Goal: Task Accomplishment & Management: Complete application form

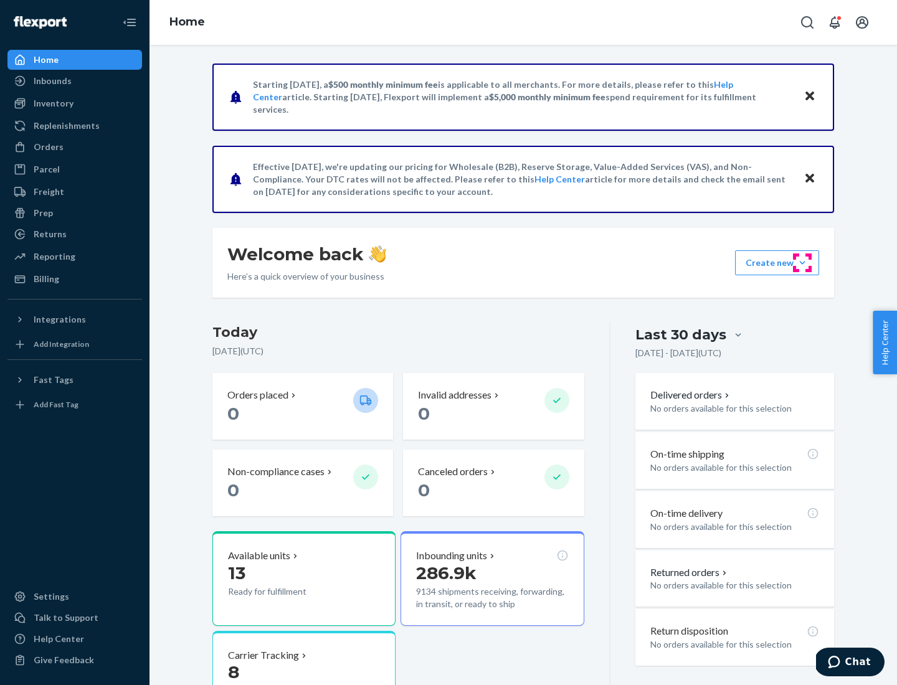
click at [802, 263] on button "Create new Create new inbound Create new order Create new product" at bounding box center [777, 262] width 84 height 25
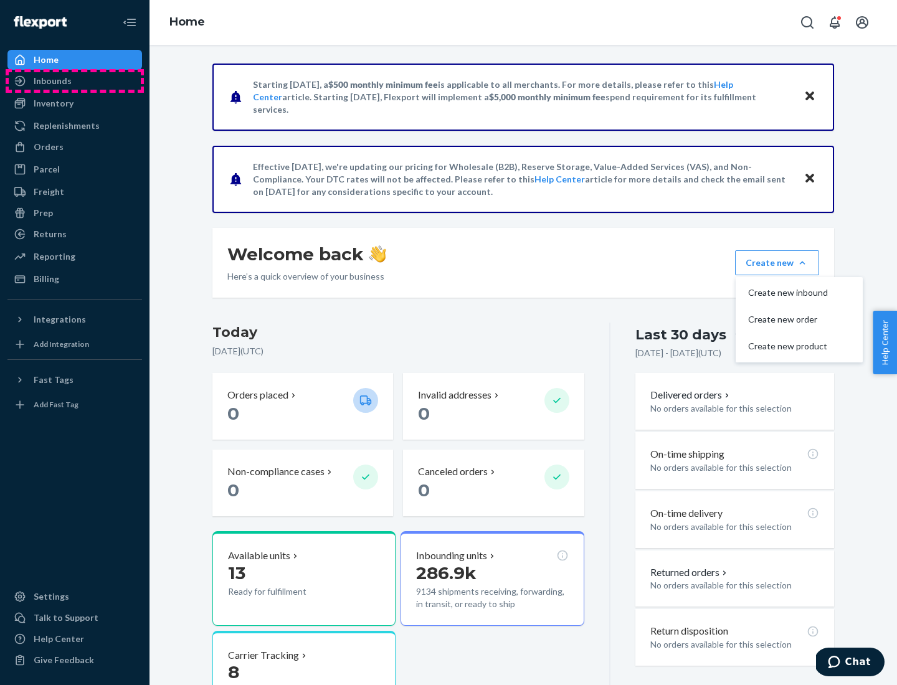
click at [75, 81] on div "Inbounds" at bounding box center [75, 80] width 132 height 17
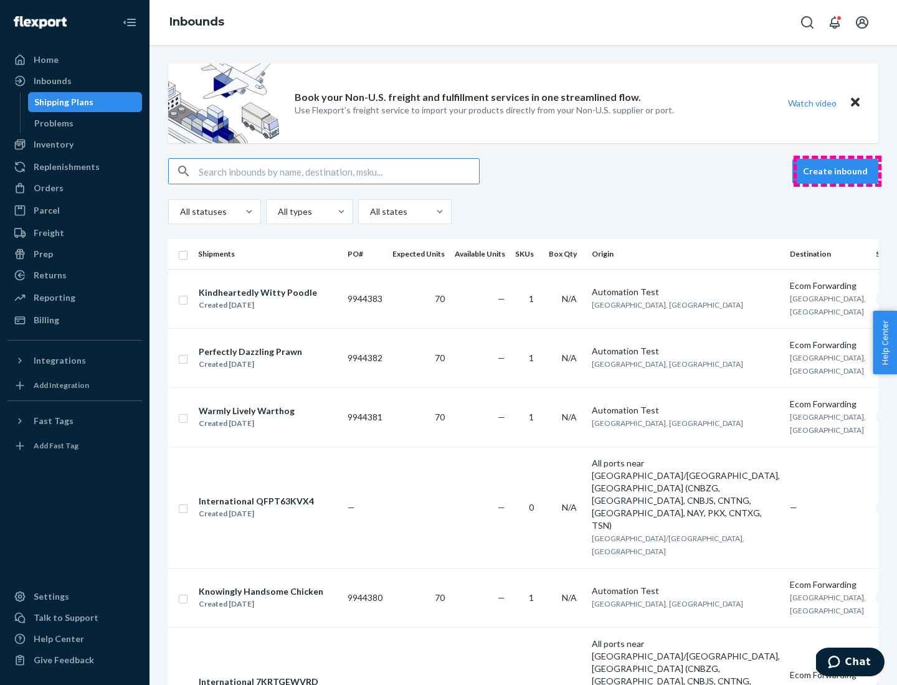
click at [837, 171] on button "Create inbound" at bounding box center [835, 171] width 86 height 25
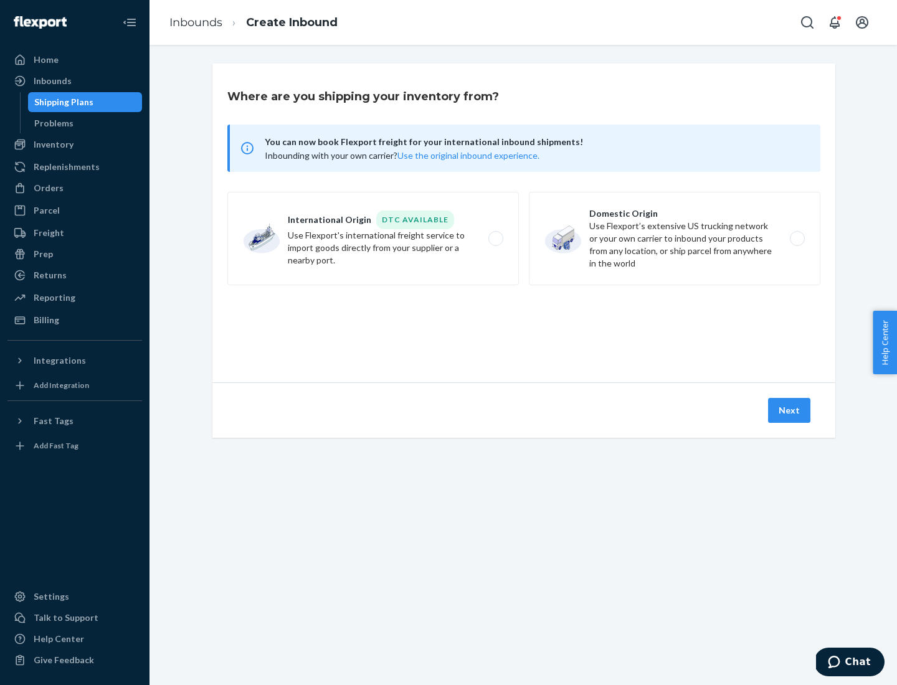
click at [675, 239] on label "Domestic Origin Use Flexport’s extensive US trucking network or your own carrie…" at bounding box center [675, 238] width 292 height 93
click at [797, 239] on input "Domestic Origin Use Flexport’s extensive US trucking network or your own carrie…" at bounding box center [801, 239] width 8 height 8
radio input "true"
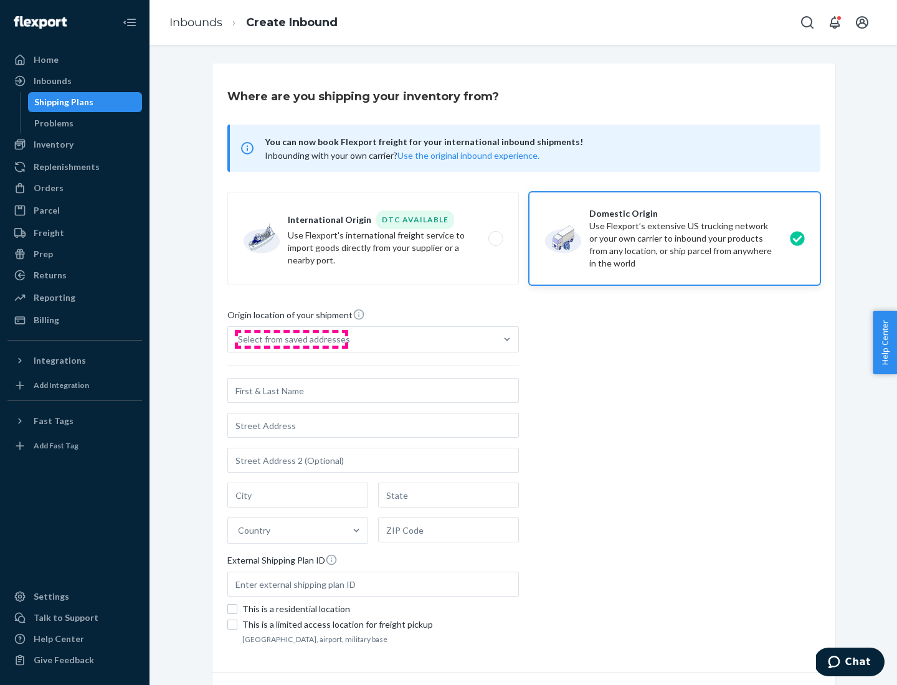
click at [291, 339] on div "Select from saved addresses" at bounding box center [294, 339] width 112 height 12
click at [239, 339] on input "Select from saved addresses" at bounding box center [238, 339] width 1 height 12
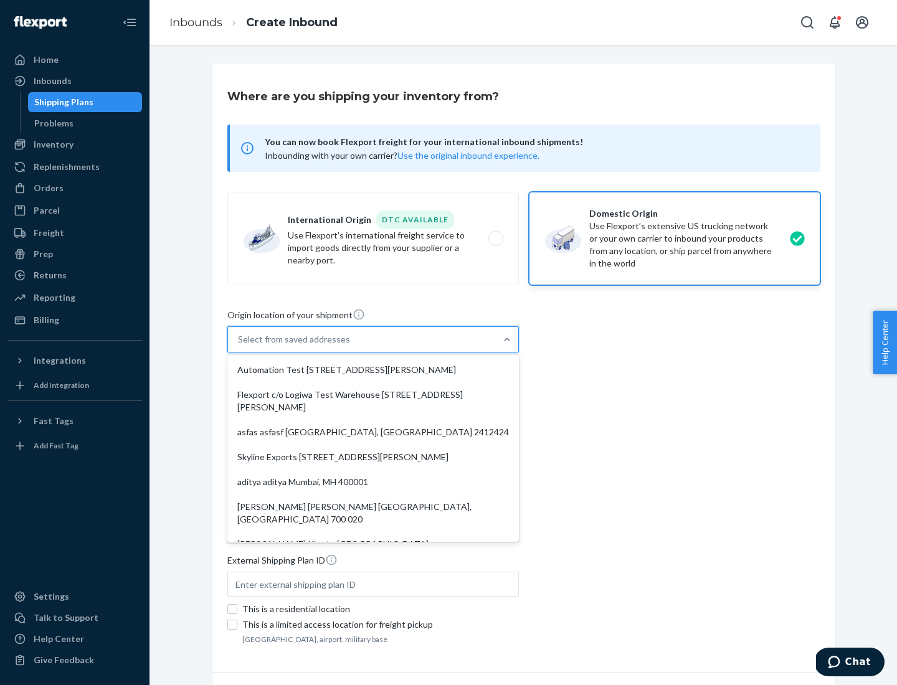
scroll to position [5, 0]
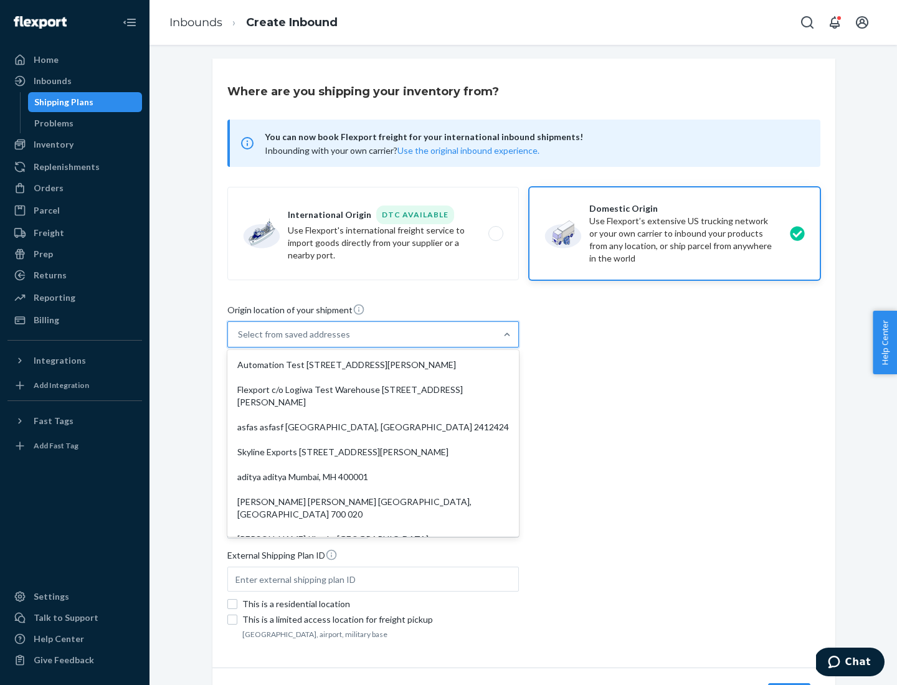
click at [373, 365] on div "Automation Test [STREET_ADDRESS][PERSON_NAME]" at bounding box center [373, 365] width 287 height 25
click at [239, 341] on input "option Automation Test [STREET_ADDRESS][PERSON_NAME]. 9 results available. Use …" at bounding box center [238, 334] width 1 height 12
type input "Automation Test"
type input "9th Floor"
type input "[GEOGRAPHIC_DATA]"
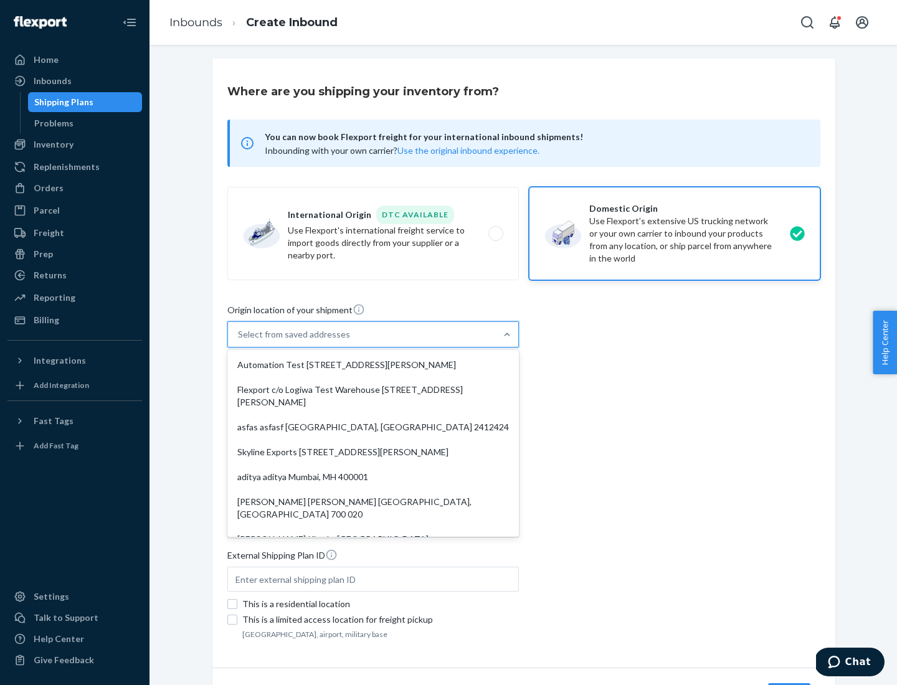
type input "CA"
type input "94104"
type input "[STREET_ADDRESS][PERSON_NAME]"
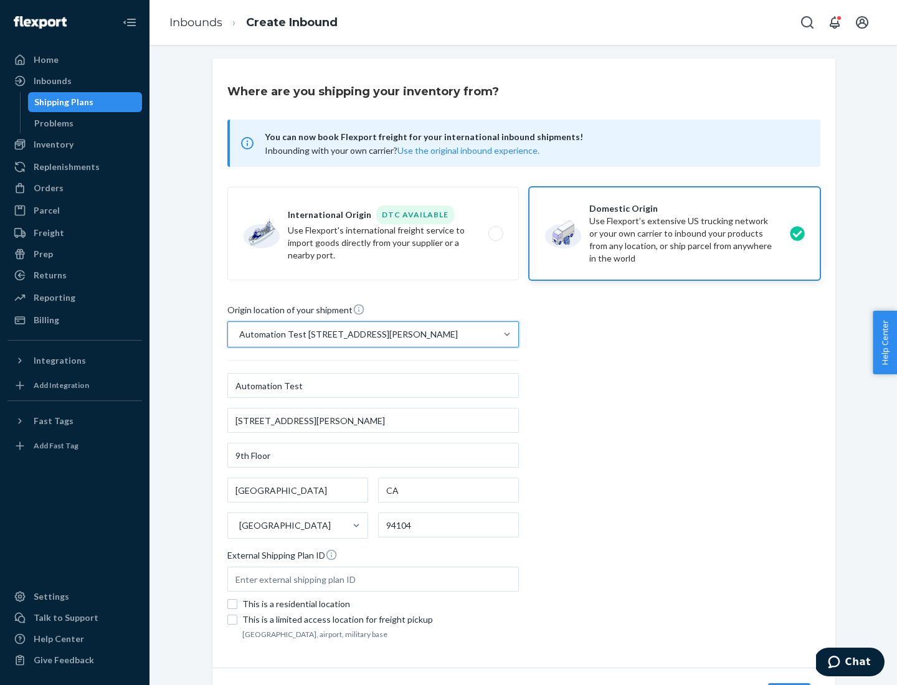
scroll to position [73, 0]
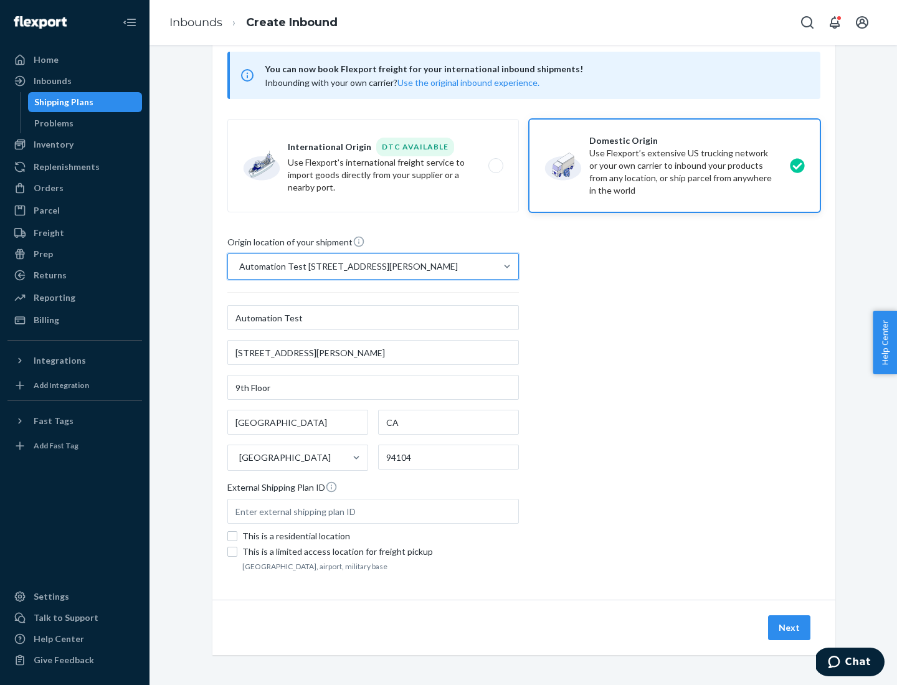
click at [790, 628] on button "Next" at bounding box center [789, 627] width 42 height 25
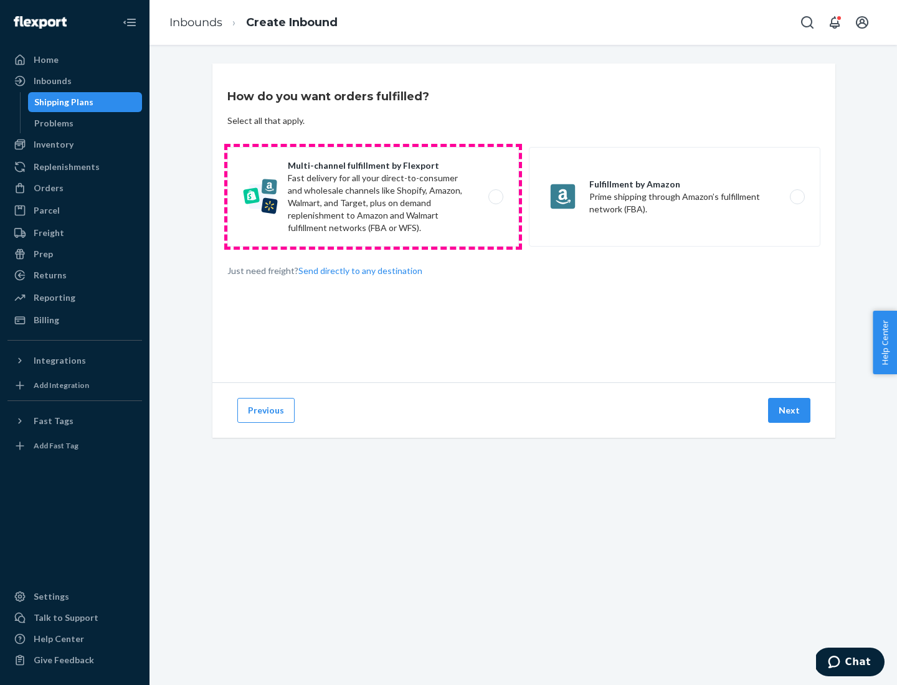
click at [373, 197] on label "Multi-channel fulfillment by Flexport Fast delivery for all your direct-to-cons…" at bounding box center [373, 197] width 292 height 100
click at [495, 197] on input "Multi-channel fulfillment by Flexport Fast delivery for all your direct-to-cons…" at bounding box center [499, 197] width 8 height 8
radio input "true"
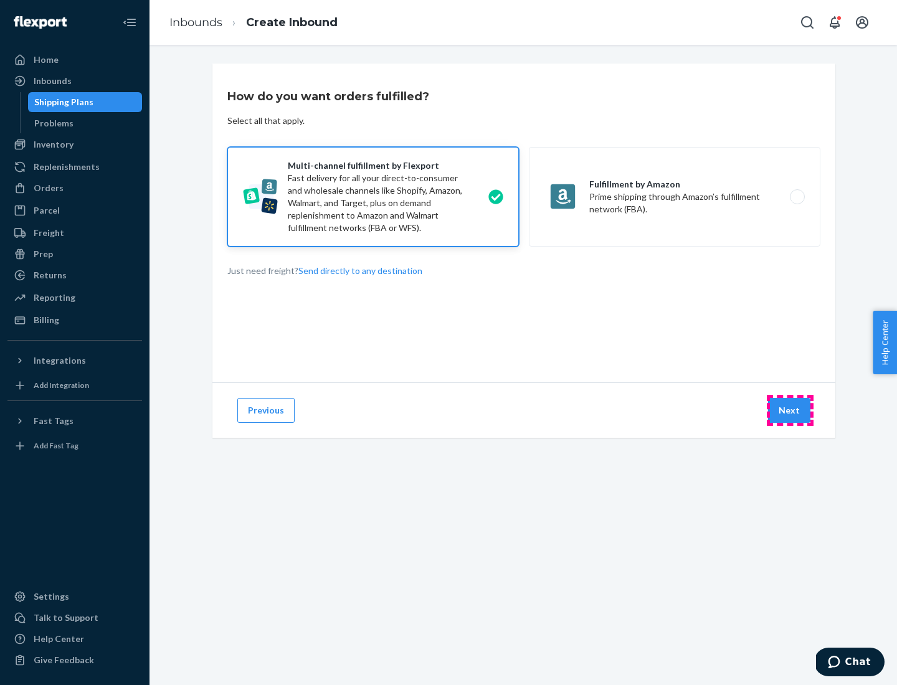
click at [790, 411] on button "Next" at bounding box center [789, 410] width 42 height 25
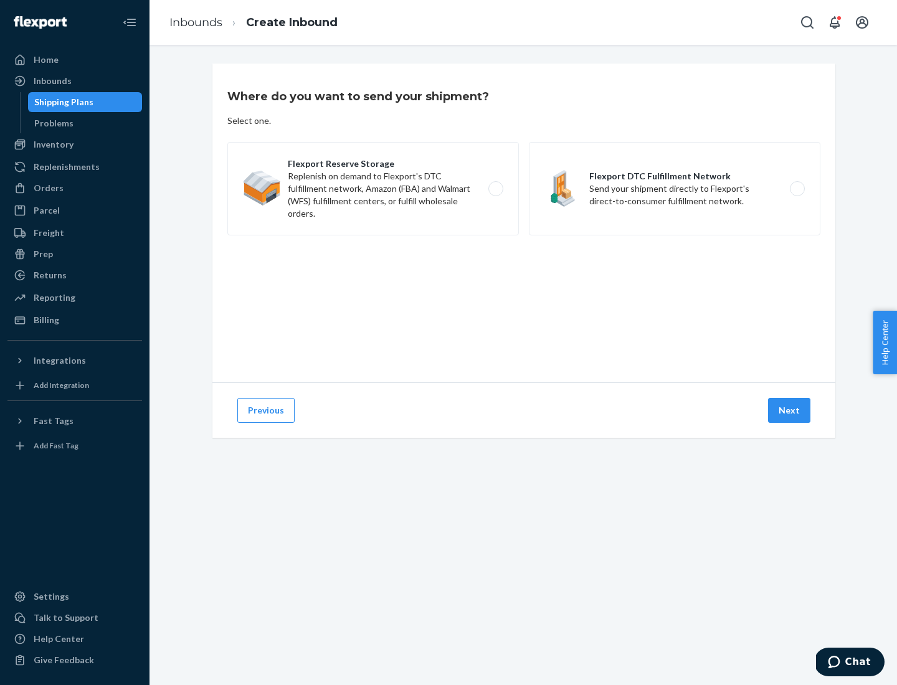
click at [675, 189] on label "Flexport DTC Fulfillment Network Send your shipment directly to Flexport's dire…" at bounding box center [675, 188] width 292 height 93
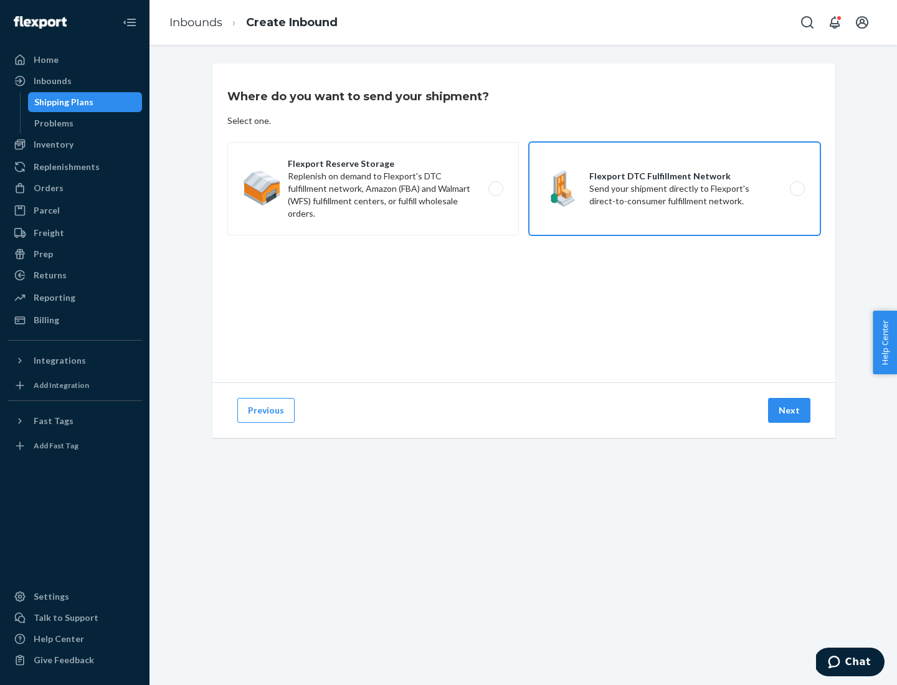
click at [797, 189] on input "Flexport DTC Fulfillment Network Send your shipment directly to Flexport's dire…" at bounding box center [801, 189] width 8 height 8
radio input "true"
click at [790, 411] on button "Next" at bounding box center [789, 410] width 42 height 25
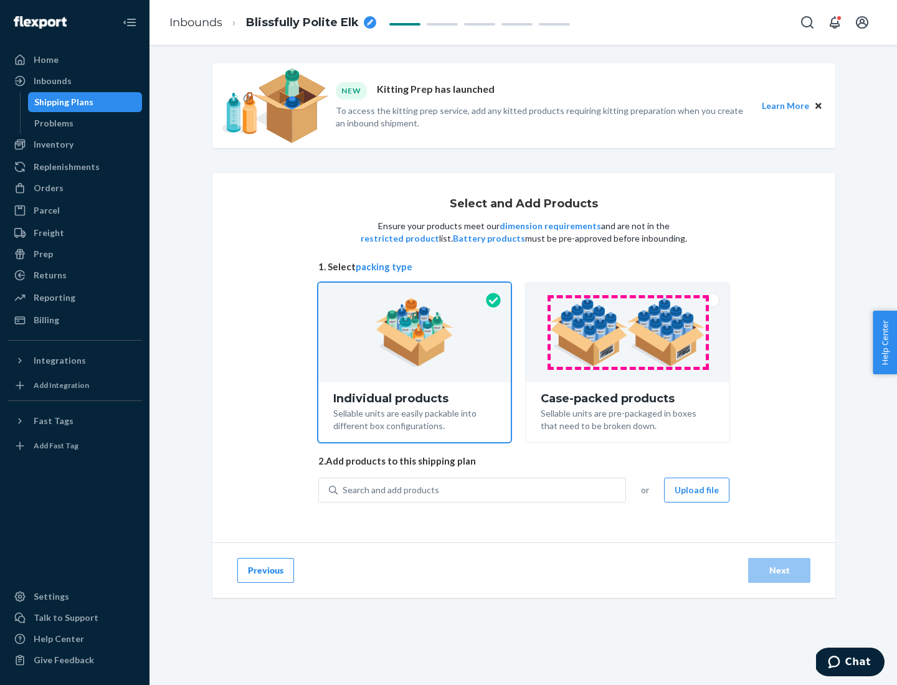
click at [628, 333] on img at bounding box center [627, 332] width 155 height 69
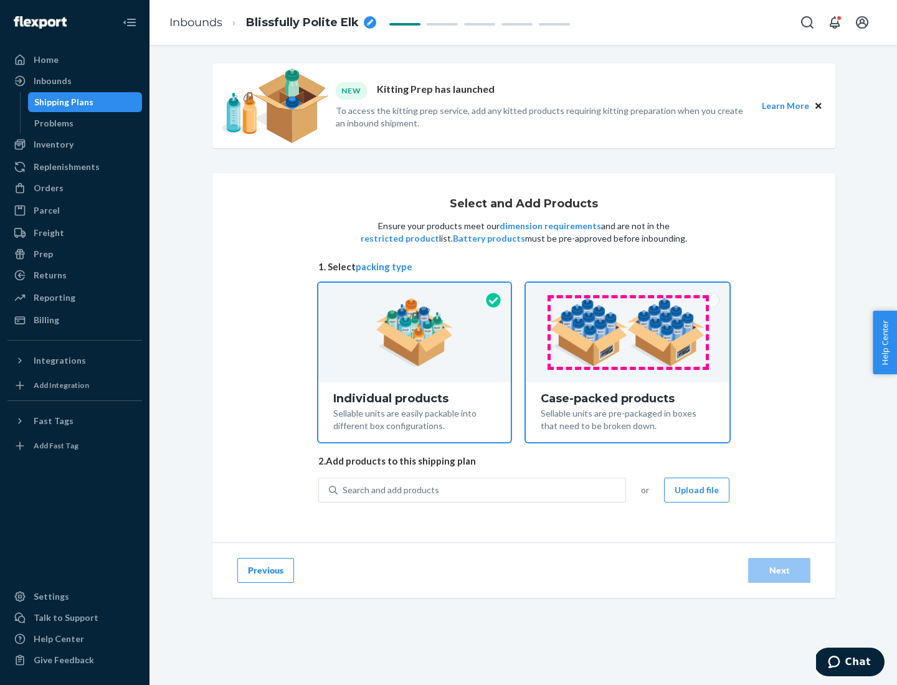
click at [628, 291] on input "Case-packed products Sellable units are pre-packaged in boxes that need to be b…" at bounding box center [628, 287] width 8 height 8
radio input "true"
radio input "false"
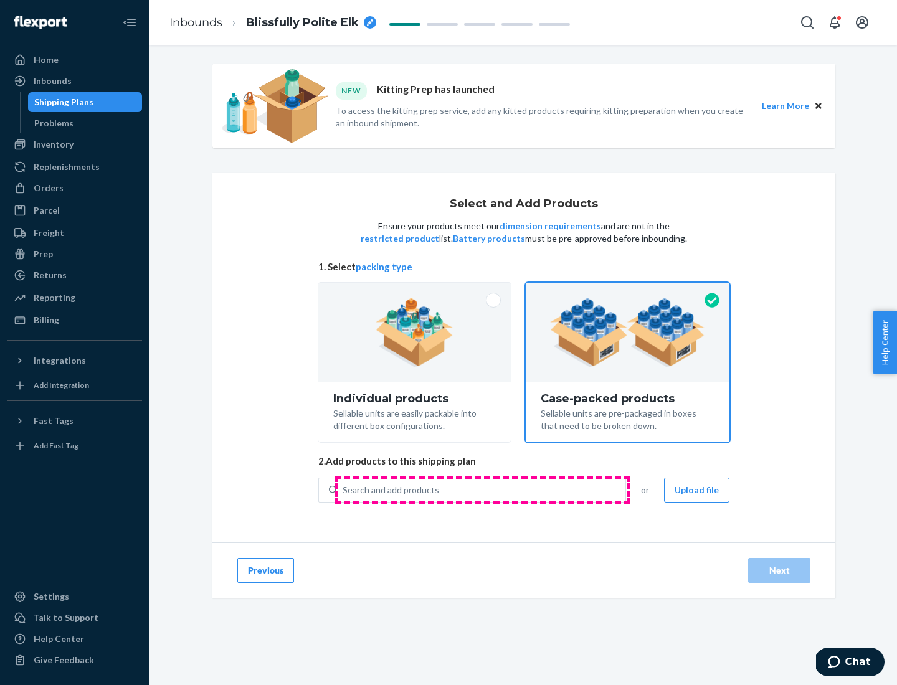
click at [482, 490] on div "Search and add products" at bounding box center [482, 490] width 288 height 22
click at [344, 490] on input "Search and add products" at bounding box center [343, 490] width 1 height 12
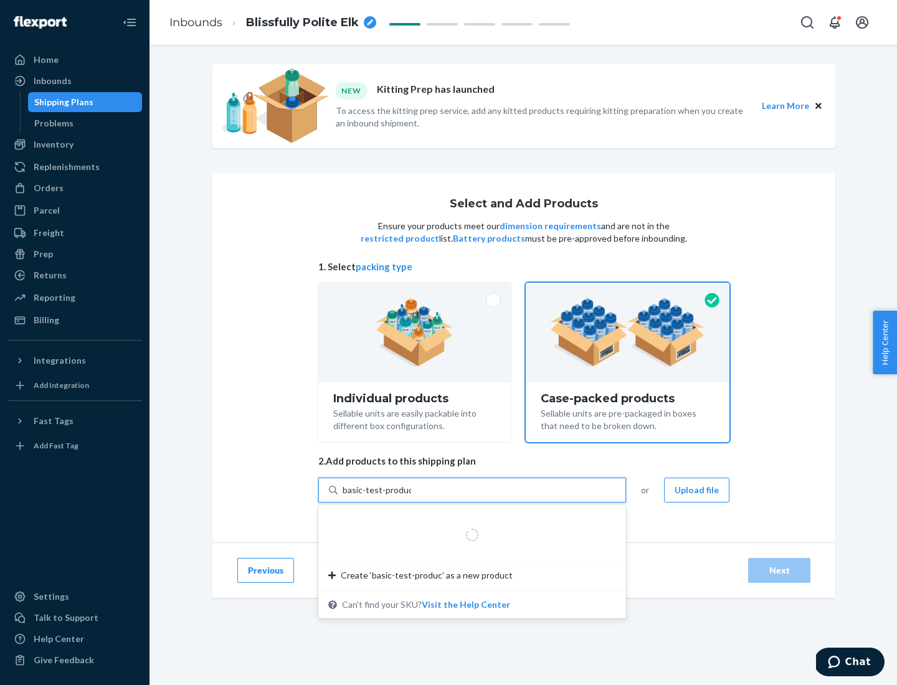
type input "basic-test-product-1"
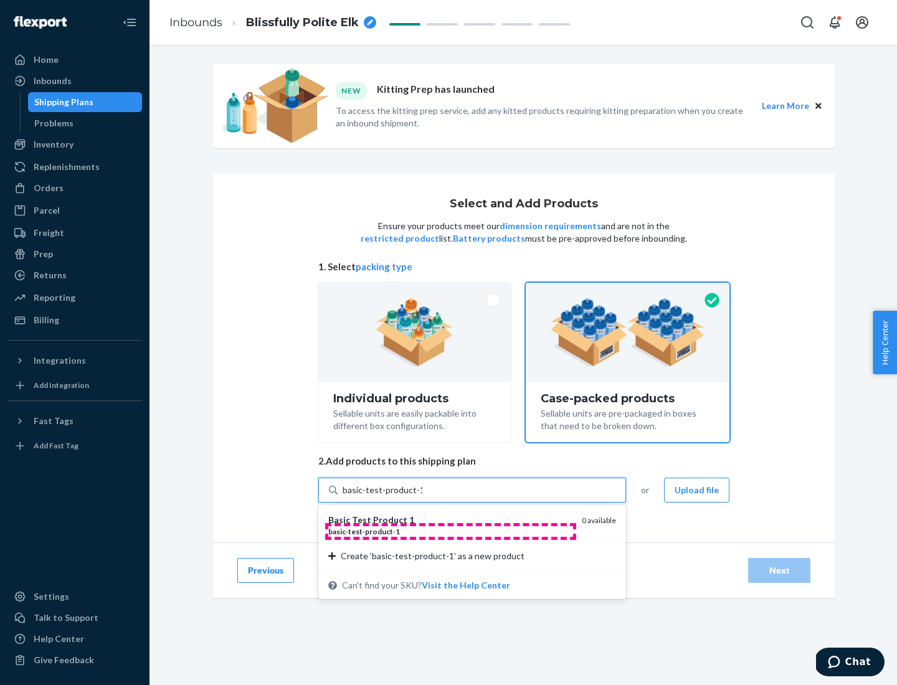
click at [450, 531] on div "basic - test - product - 1" at bounding box center [450, 531] width 244 height 11
click at [422, 496] on input "basic-test-product-1" at bounding box center [383, 490] width 80 height 12
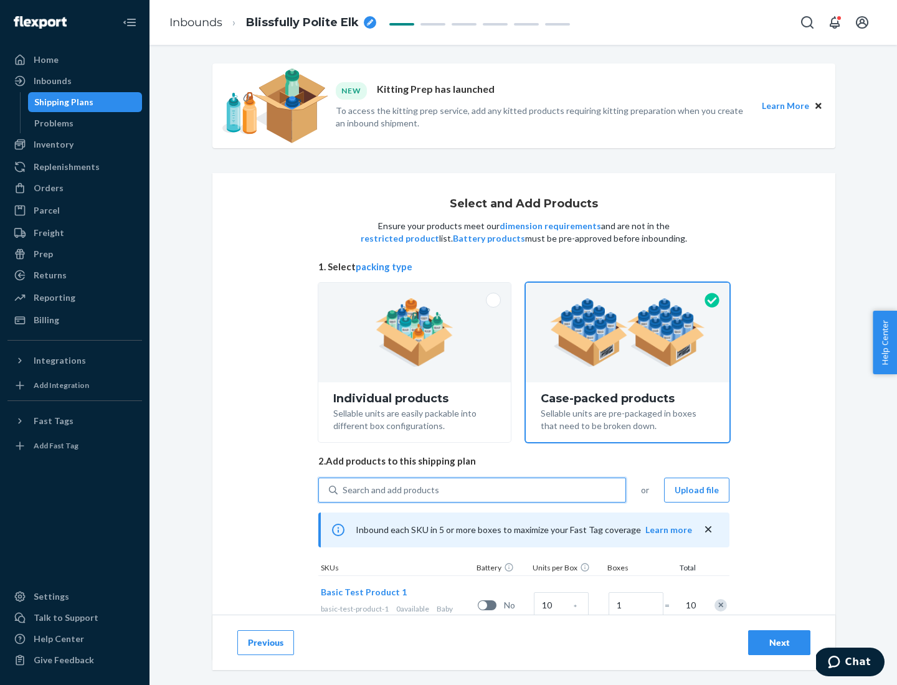
scroll to position [45, 0]
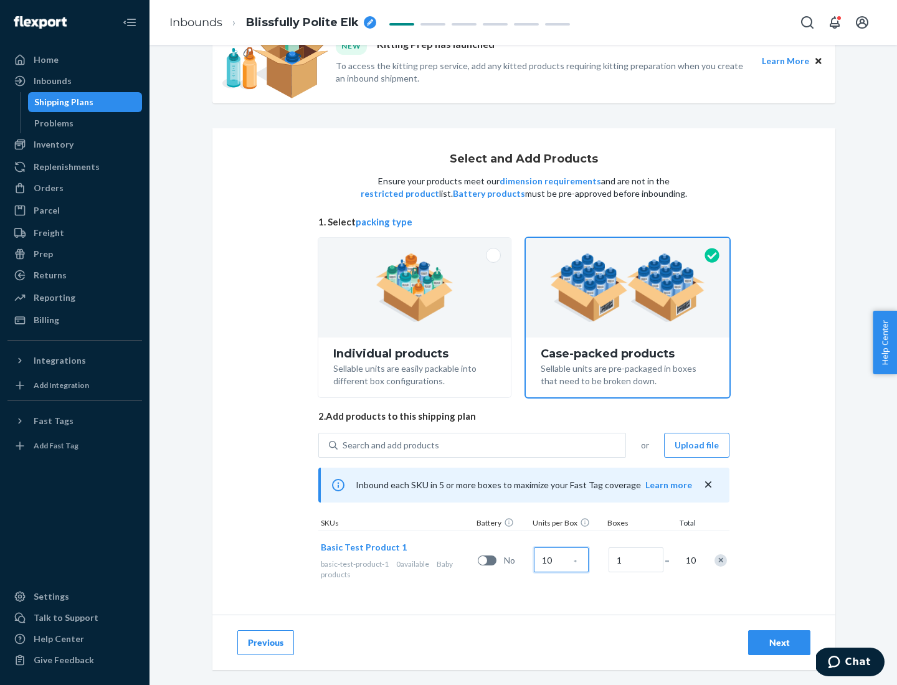
type input "10"
type input "7"
click at [779, 643] on div "Next" at bounding box center [779, 643] width 41 height 12
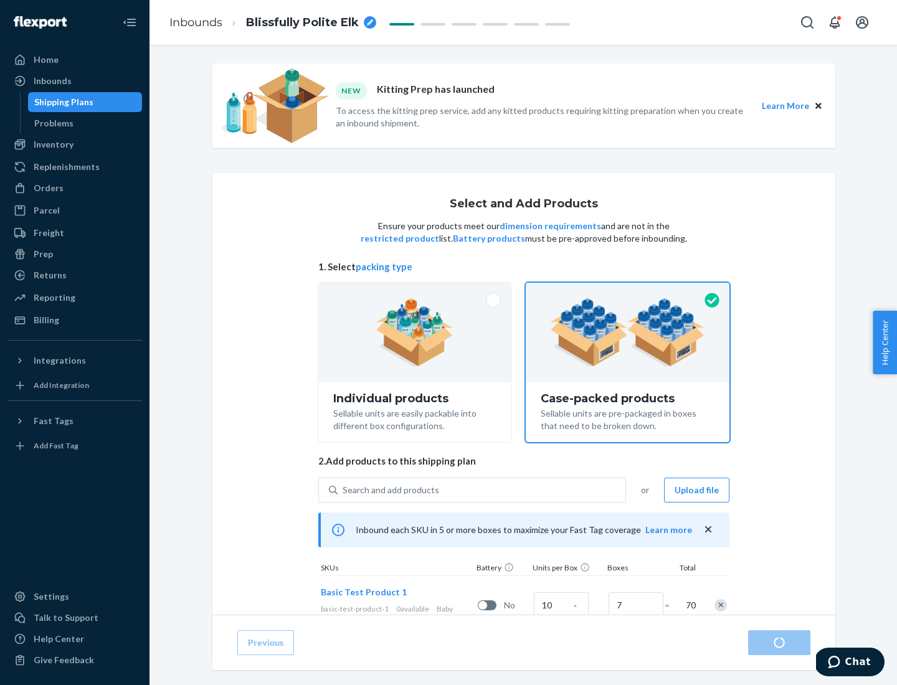
radio input "true"
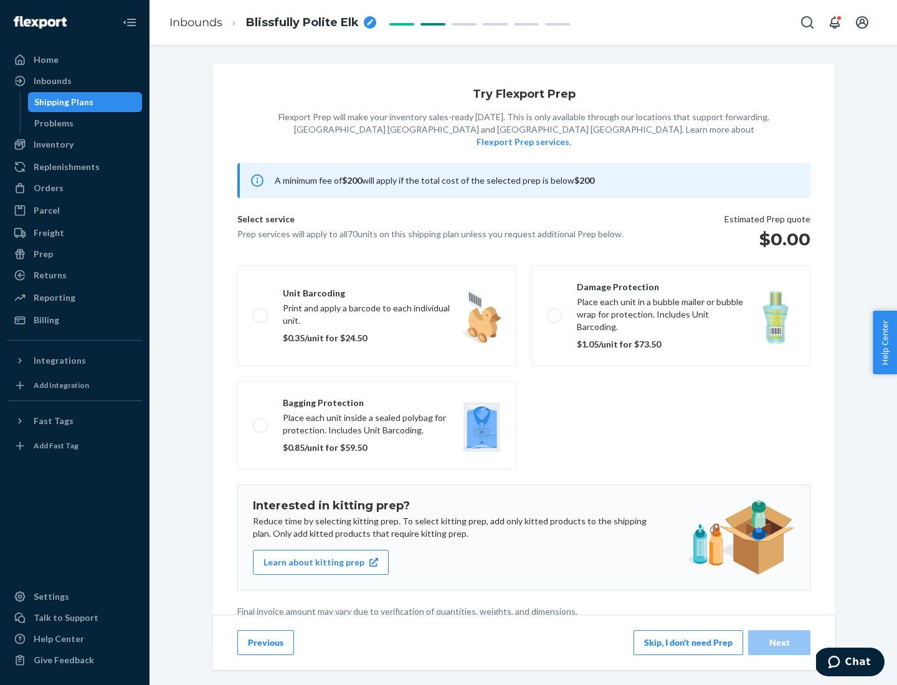
scroll to position [3, 0]
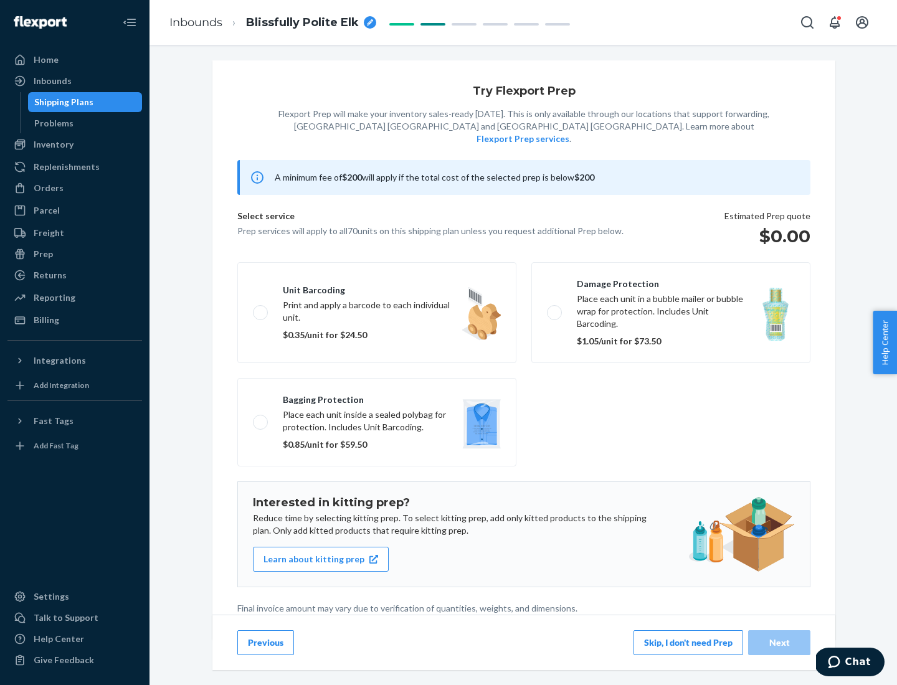
click at [377, 397] on label "Bagging protection Place each unit inside a sealed polybag for protection. Incl…" at bounding box center [376, 422] width 279 height 88
click at [261, 418] on input "Bagging protection Place each unit inside a sealed polybag for protection. Incl…" at bounding box center [257, 422] width 8 height 8
checkbox input "true"
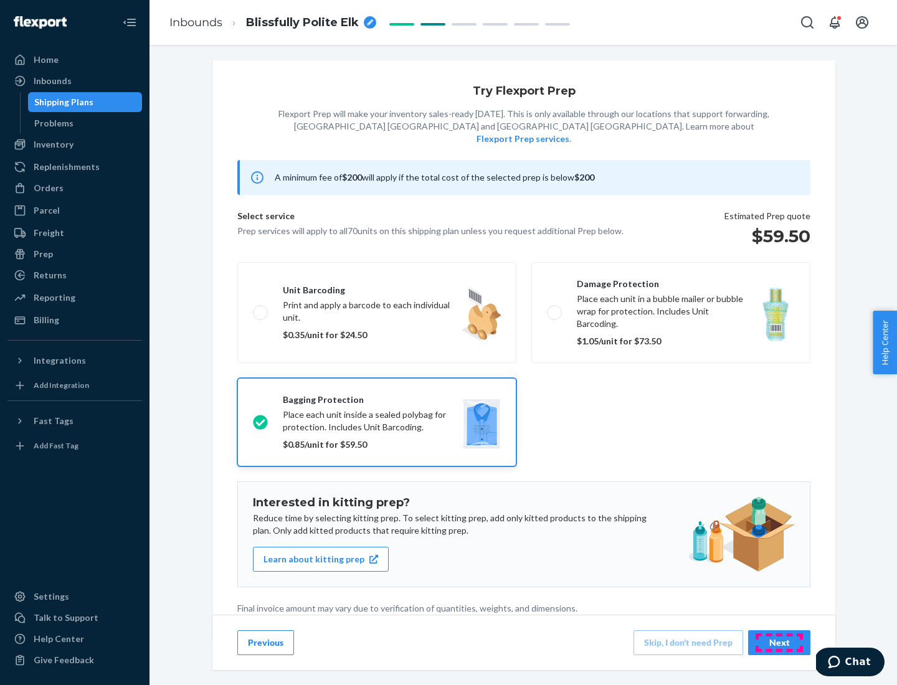
click at [779, 642] on div "Next" at bounding box center [779, 643] width 41 height 12
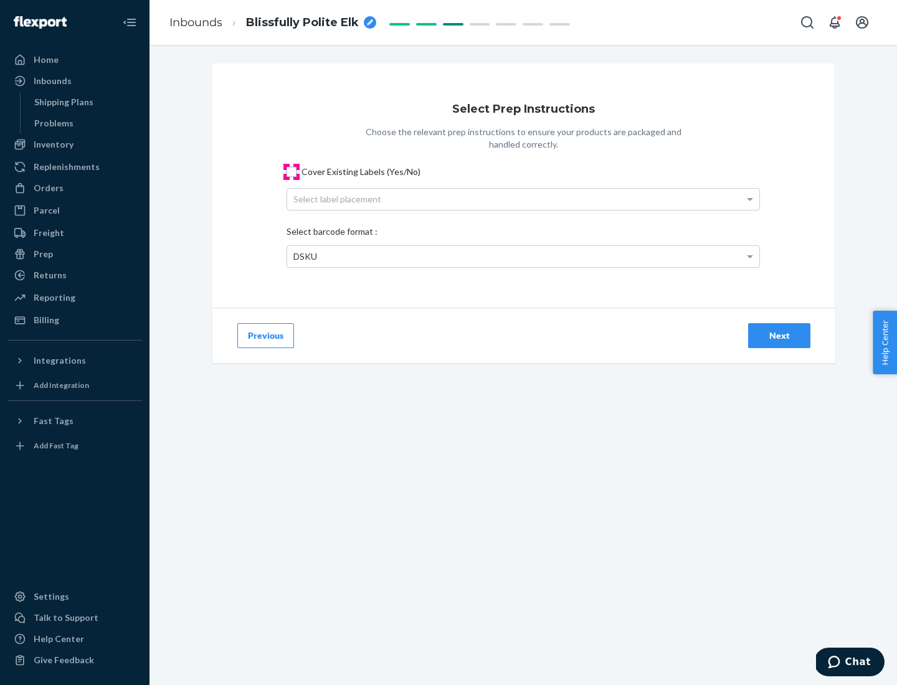
click at [292, 171] on input "Cover Existing Labels (Yes/No)" at bounding box center [292, 172] width 10 height 10
checkbox input "true"
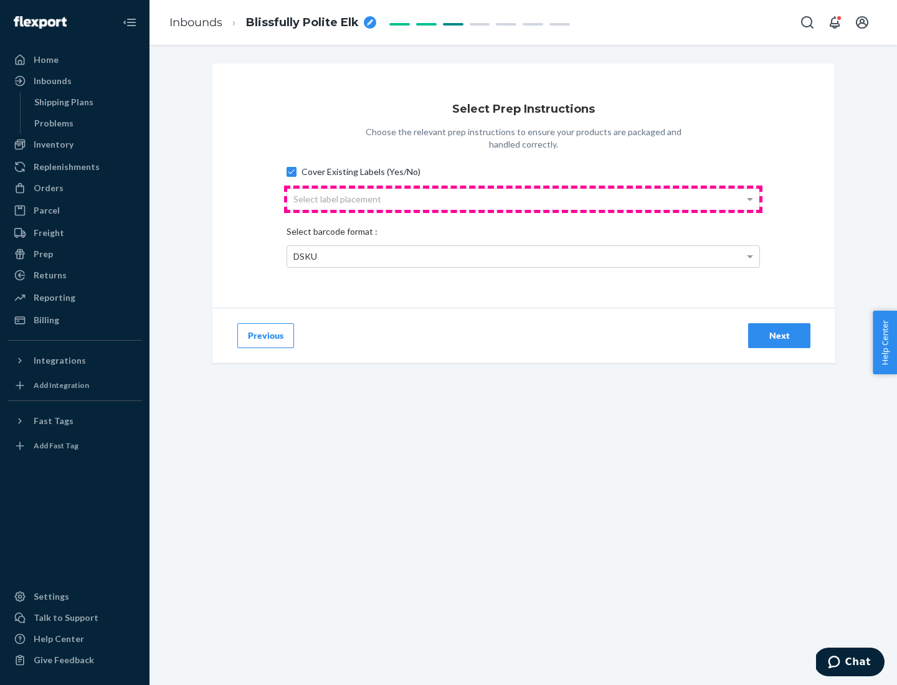
click at [523, 199] on div "Select label placement" at bounding box center [523, 199] width 472 height 21
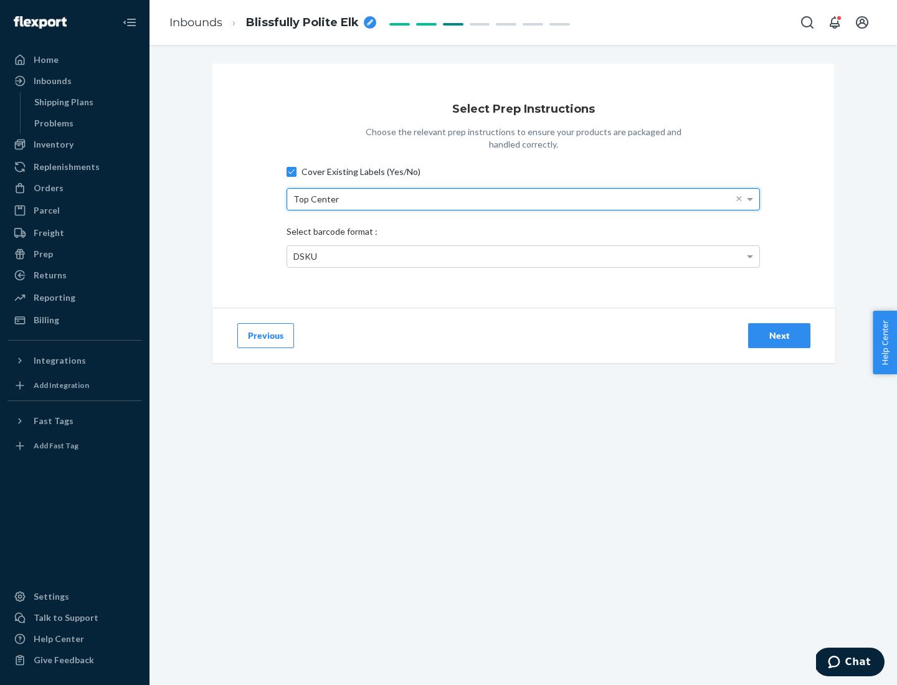
click at [523, 256] on div "DSKU" at bounding box center [523, 256] width 472 height 21
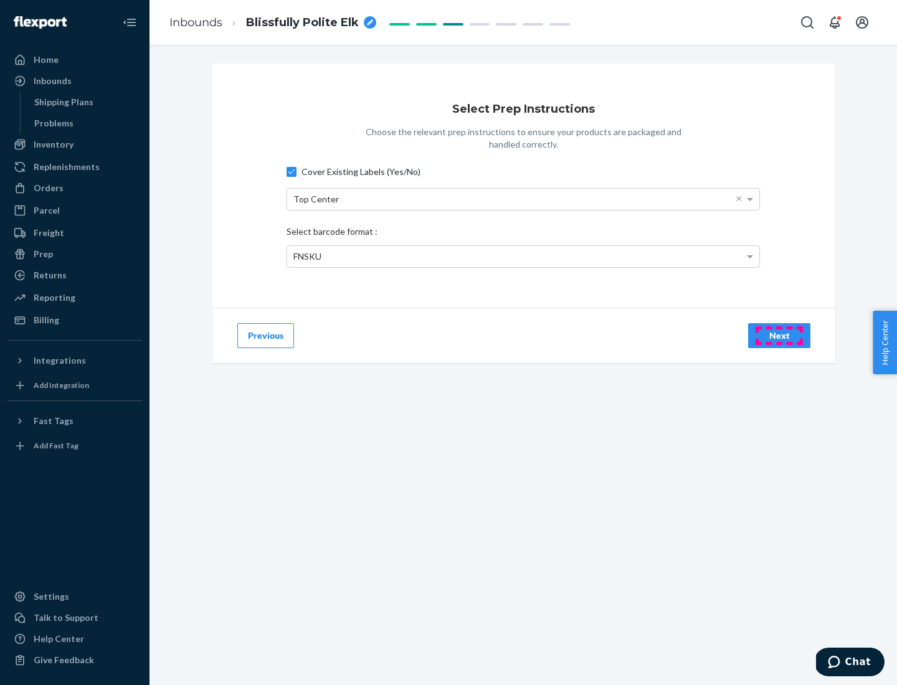
click at [779, 335] on div "Next" at bounding box center [779, 336] width 41 height 12
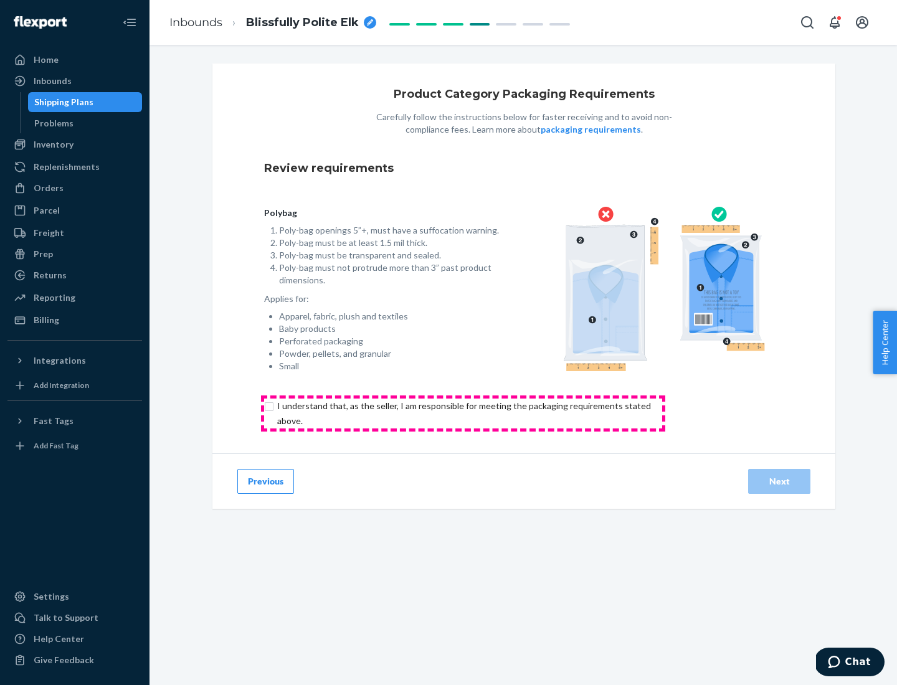
click at [463, 413] on input "checkbox" at bounding box center [471, 414] width 414 height 30
checkbox input "true"
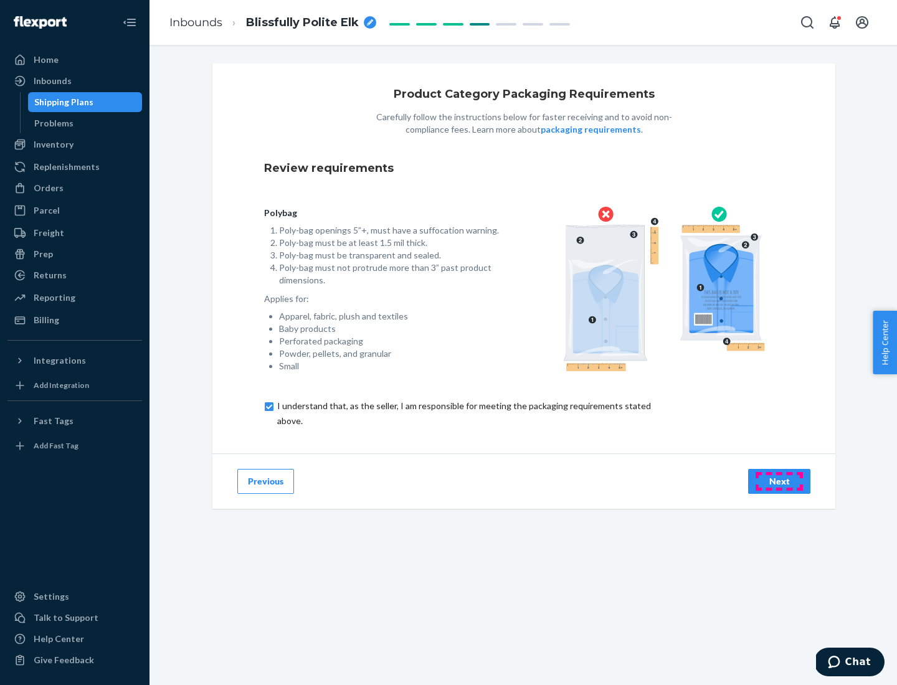
click at [779, 481] on div "Next" at bounding box center [779, 481] width 41 height 12
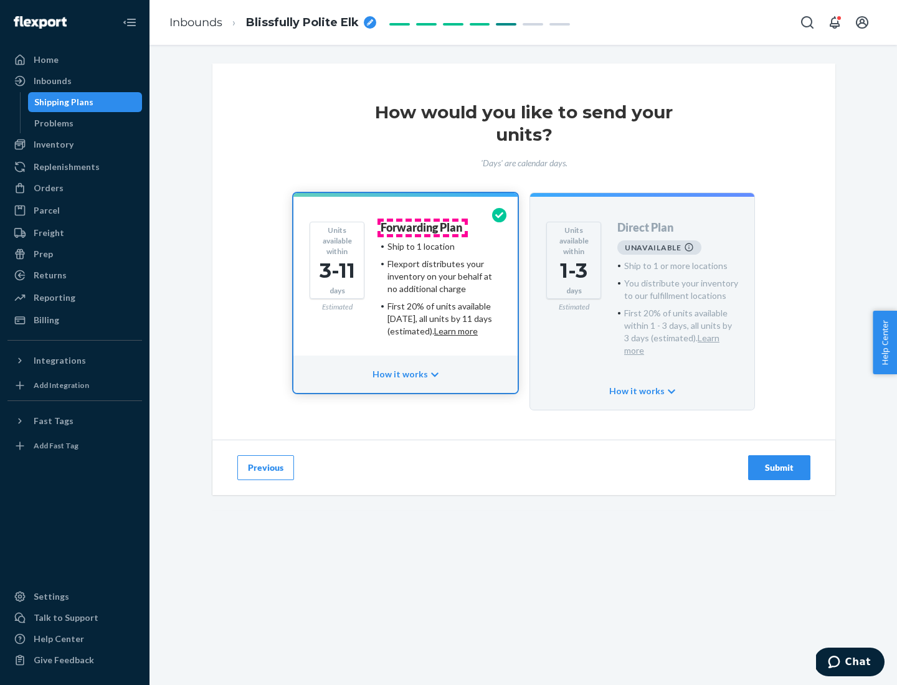
click at [422, 227] on h4 "Forwarding Plan" at bounding box center [422, 228] width 82 height 12
click at [779, 462] on div "Submit" at bounding box center [779, 468] width 41 height 12
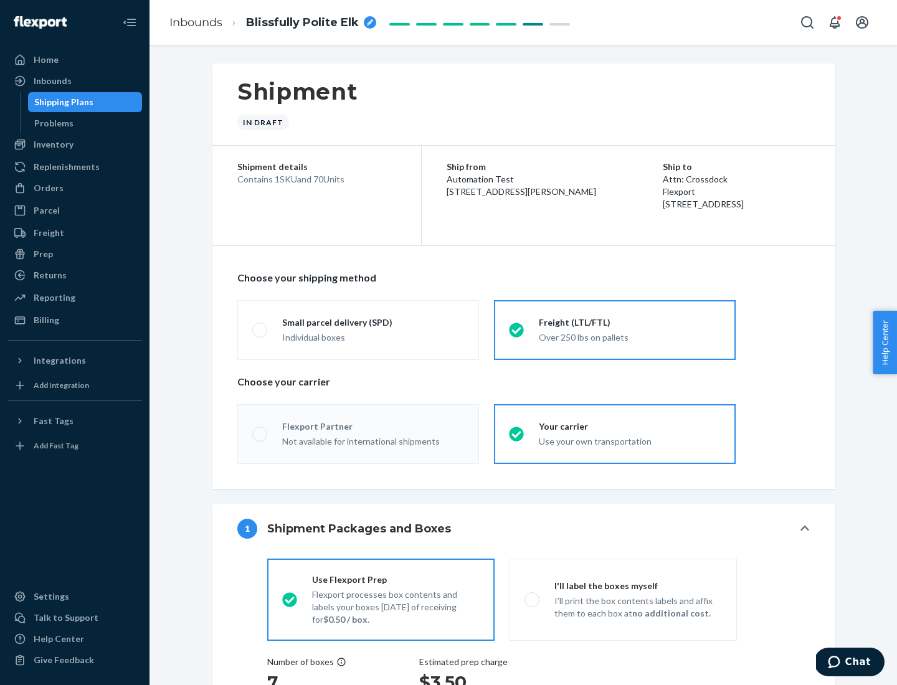
radio input "true"
radio input "false"
radio input "true"
radio input "false"
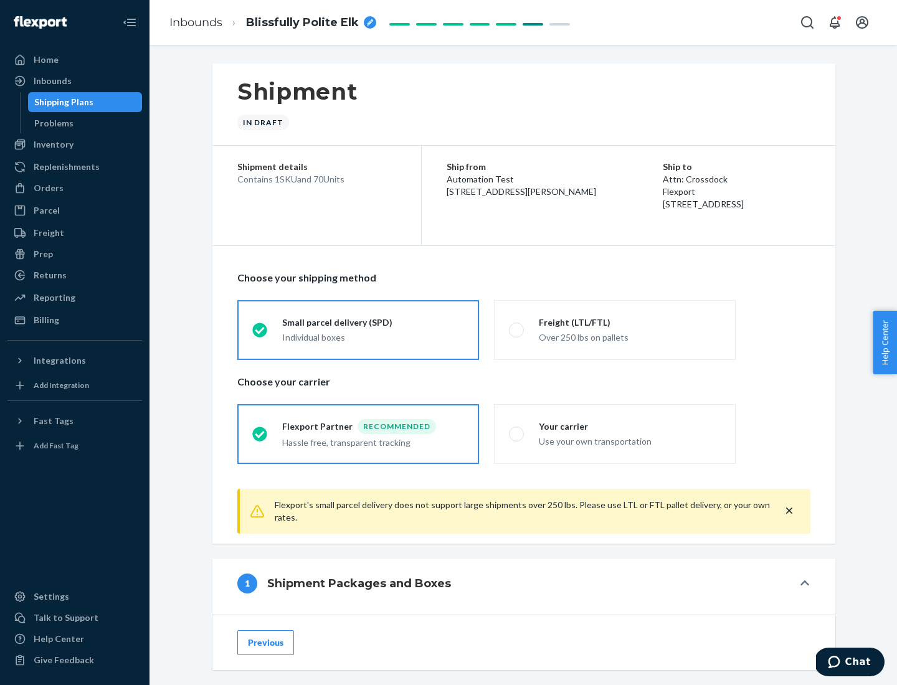
click at [615, 330] on div "Over 250 lbs on pallets" at bounding box center [630, 336] width 182 height 15
click at [517, 330] on input "Freight (LTL/FTL) Over 250 lbs on pallets" at bounding box center [513, 330] width 8 height 8
radio input "true"
radio input "false"
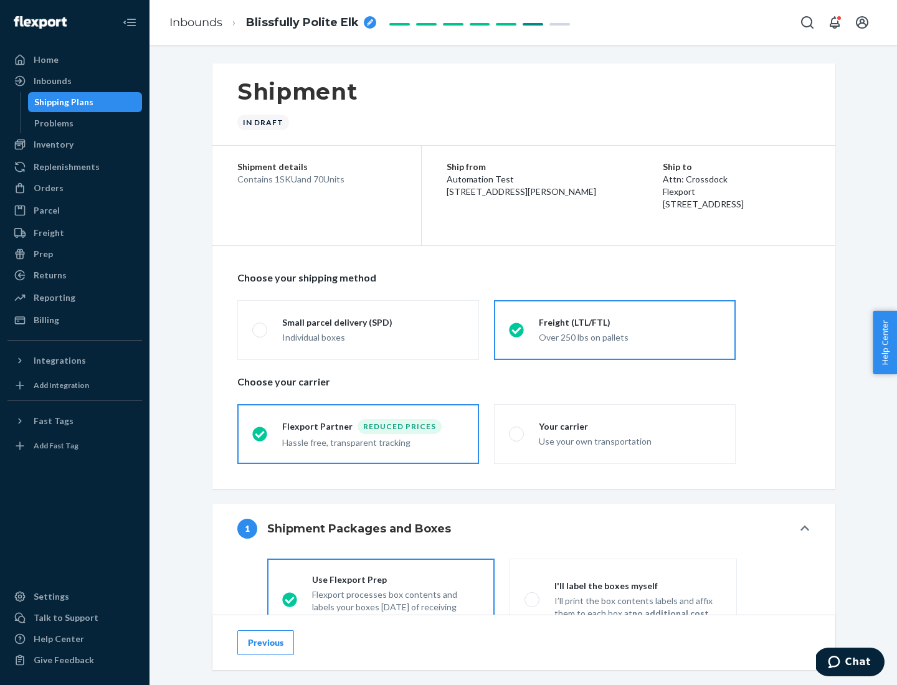
scroll to position [69, 0]
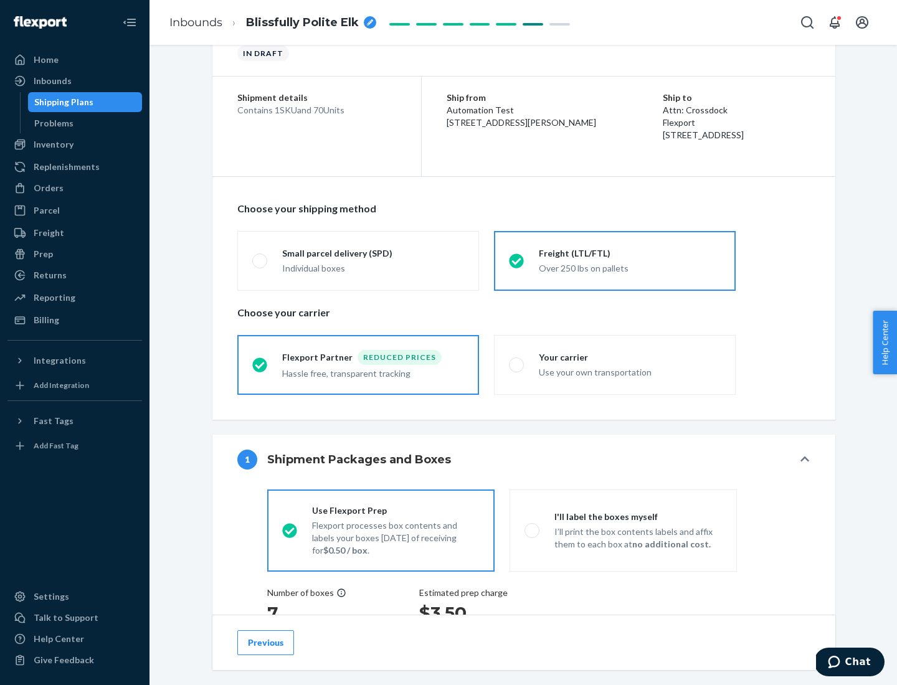
click at [615, 364] on div "Use your own transportation" at bounding box center [630, 371] width 182 height 15
click at [517, 364] on input "Your carrier Use your own transportation" at bounding box center [513, 365] width 8 height 8
radio input "true"
radio input "false"
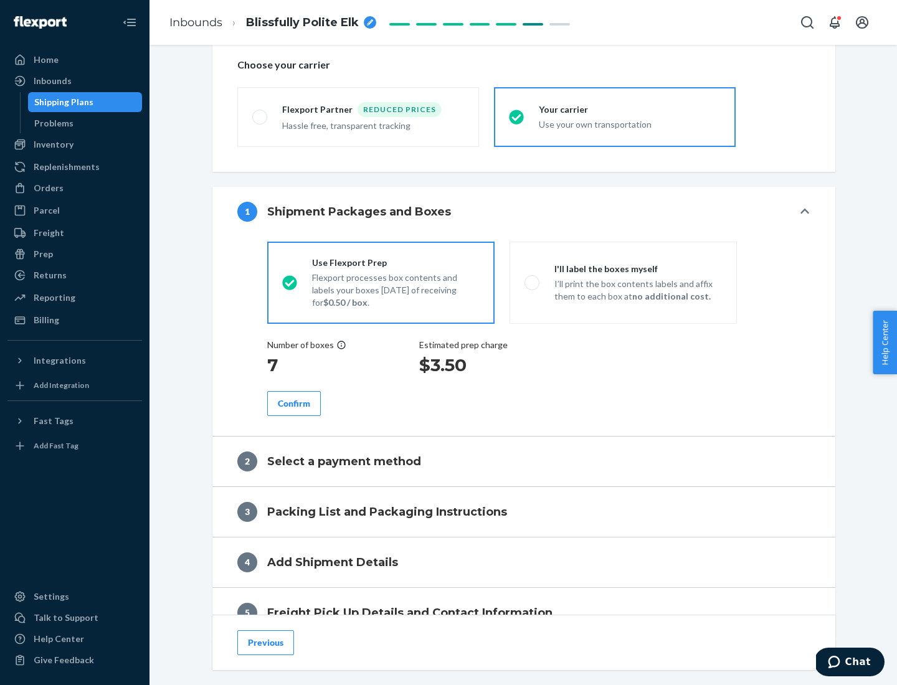
scroll to position [235, 0]
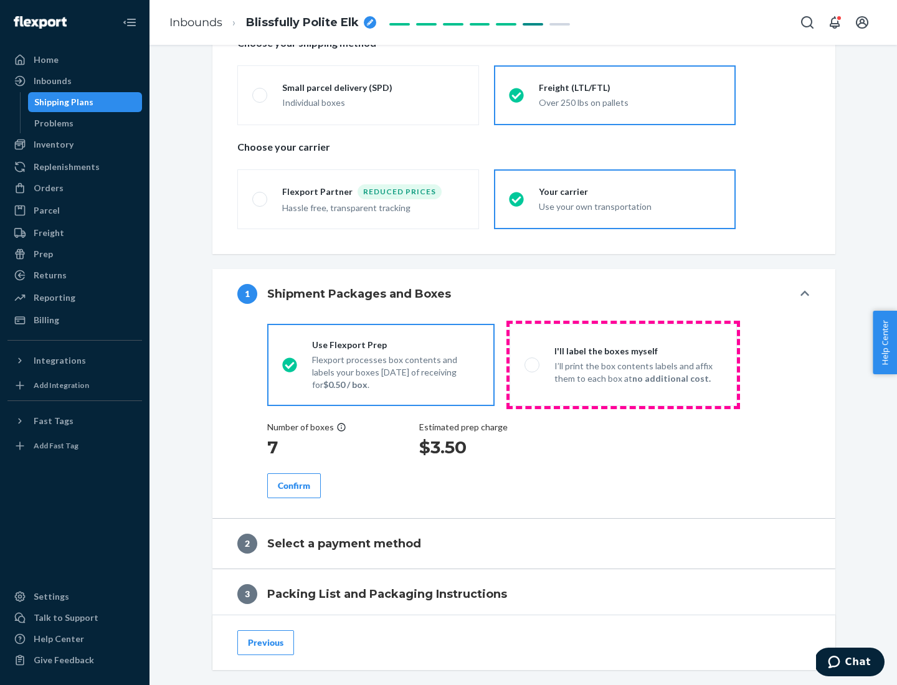
click at [623, 364] on p "I’ll print the box contents labels and affix them to each box at no additional …" at bounding box center [638, 372] width 168 height 25
click at [533, 364] on input "I'll label the boxes myself I’ll print the box contents labels and affix them t…" at bounding box center [528, 365] width 8 height 8
radio input "true"
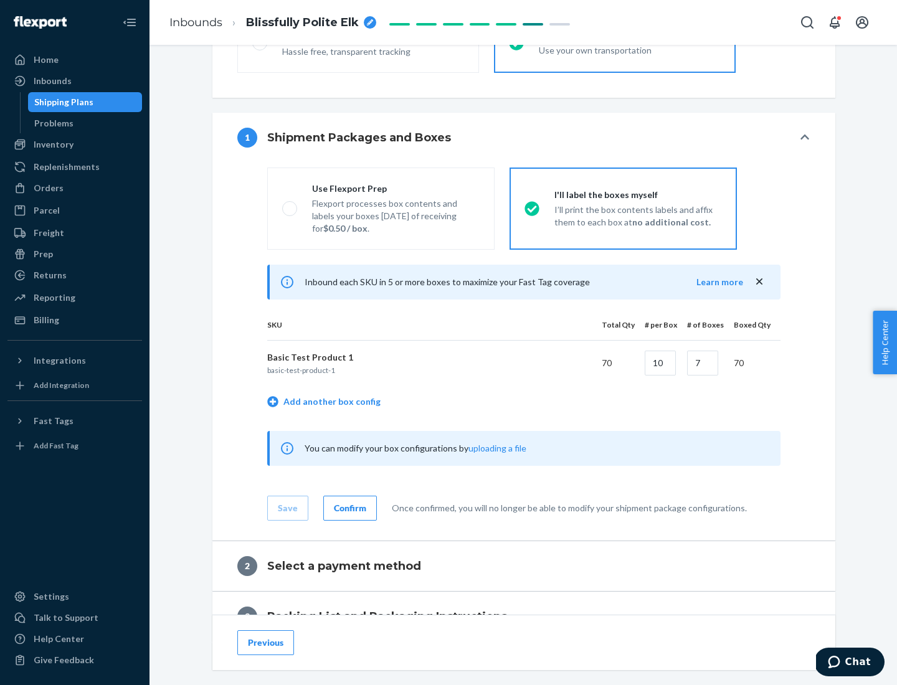
scroll to position [215, 0]
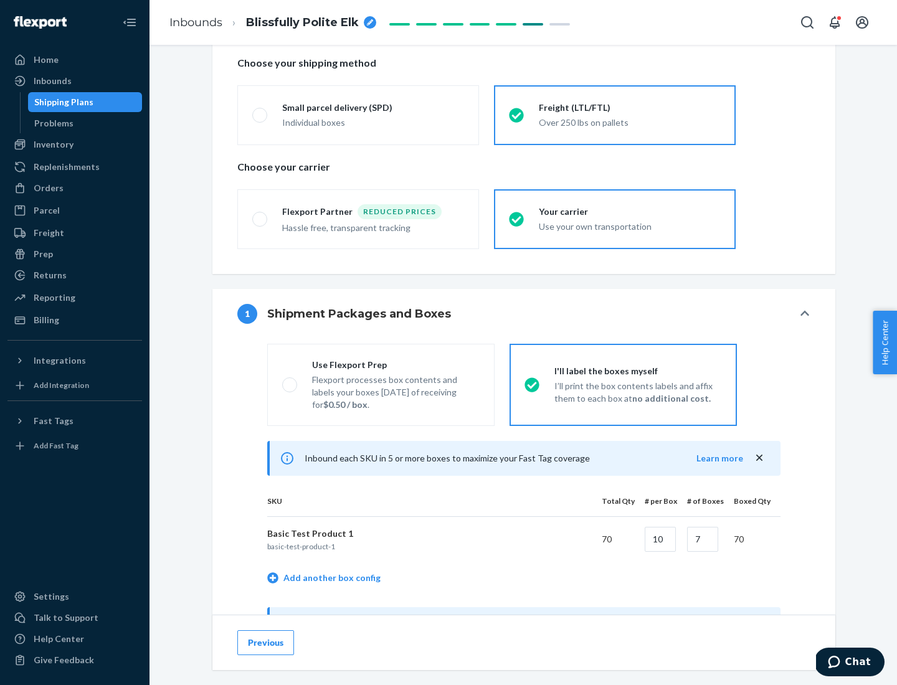
click at [396, 364] on div "Use Flexport Prep" at bounding box center [396, 365] width 168 height 12
click at [290, 381] on input "Use Flexport Prep Flexport processes box contents and labels your boxes [DATE] …" at bounding box center [286, 385] width 8 height 8
radio input "true"
radio input "false"
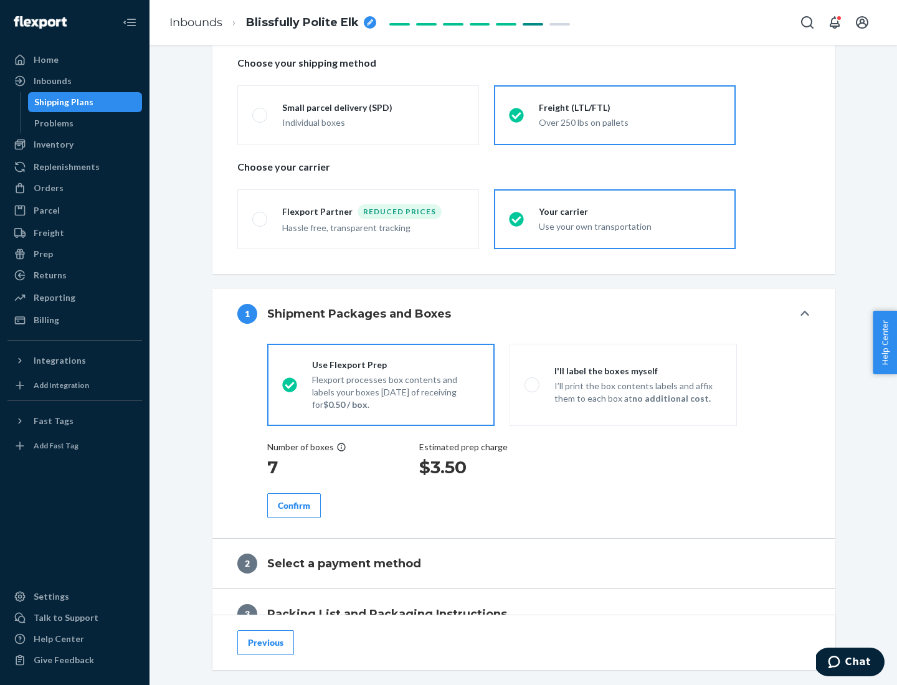
scroll to position [356, 0]
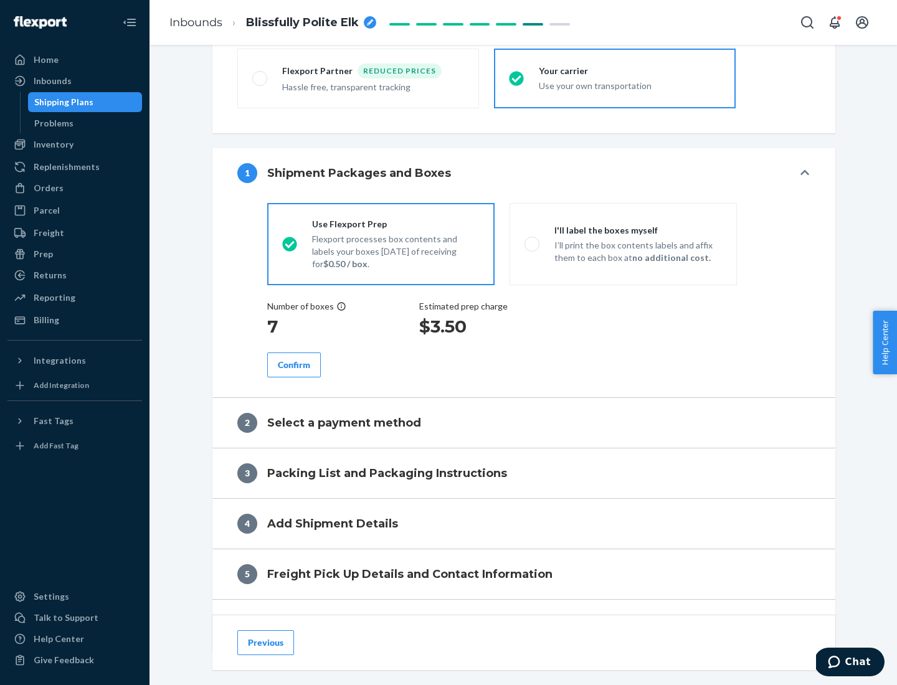
click at [294, 364] on div "Confirm" at bounding box center [294, 365] width 32 height 12
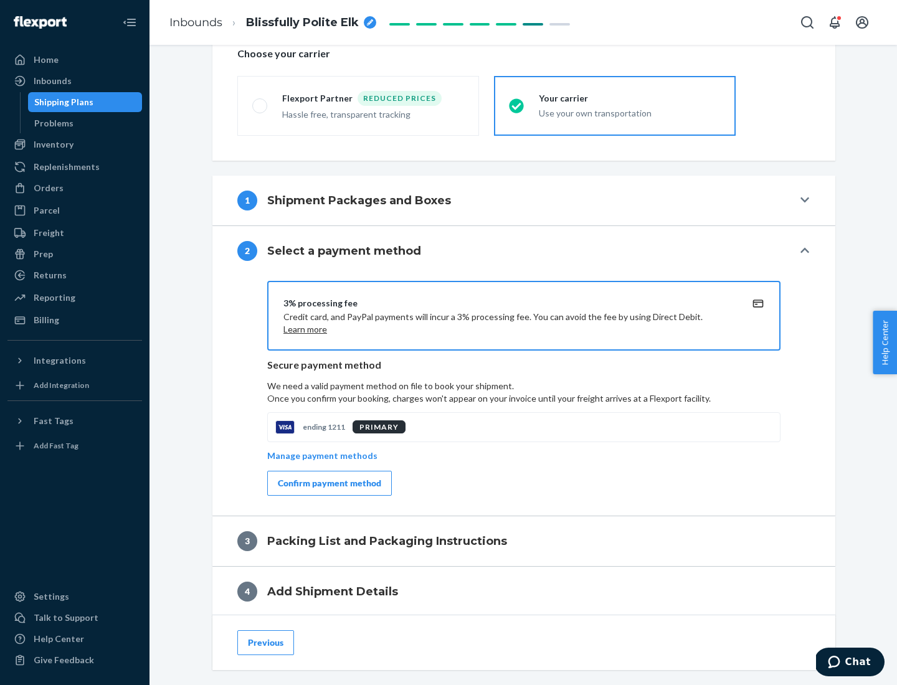
scroll to position [447, 0]
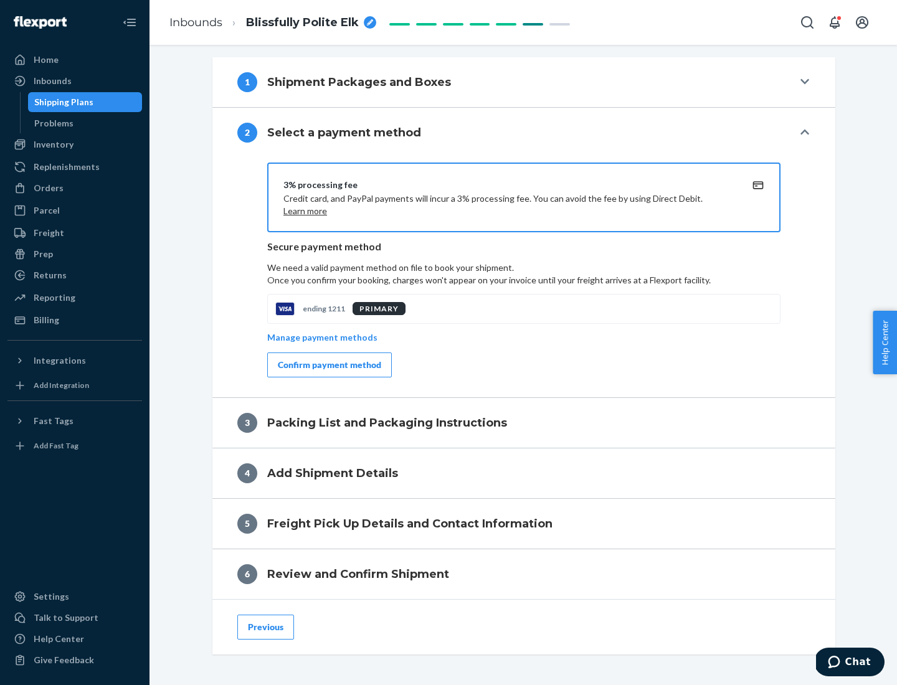
click at [328, 365] on div "Confirm payment method" at bounding box center [329, 365] width 103 height 12
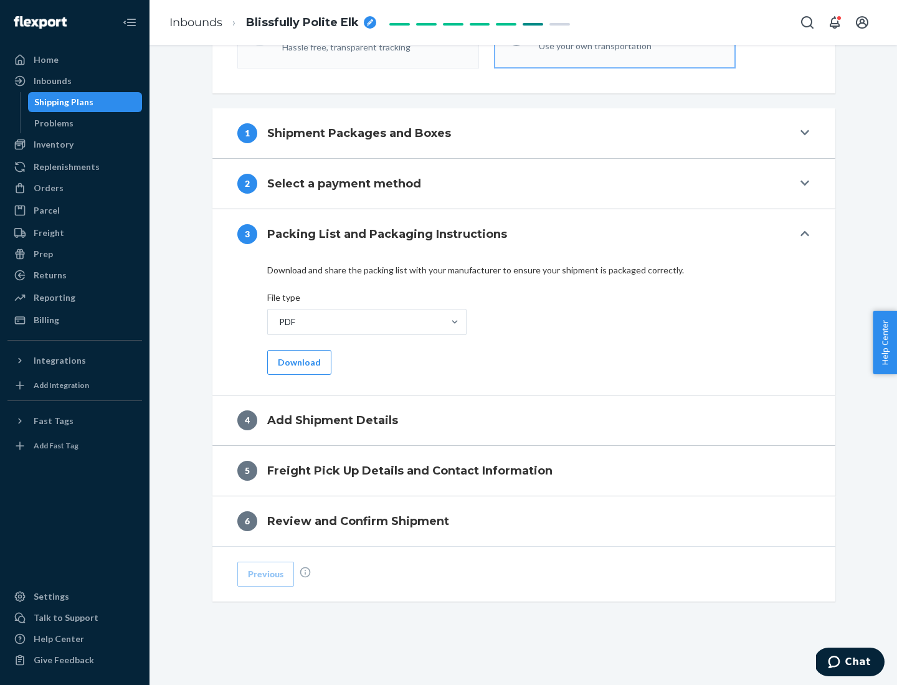
scroll to position [393, 0]
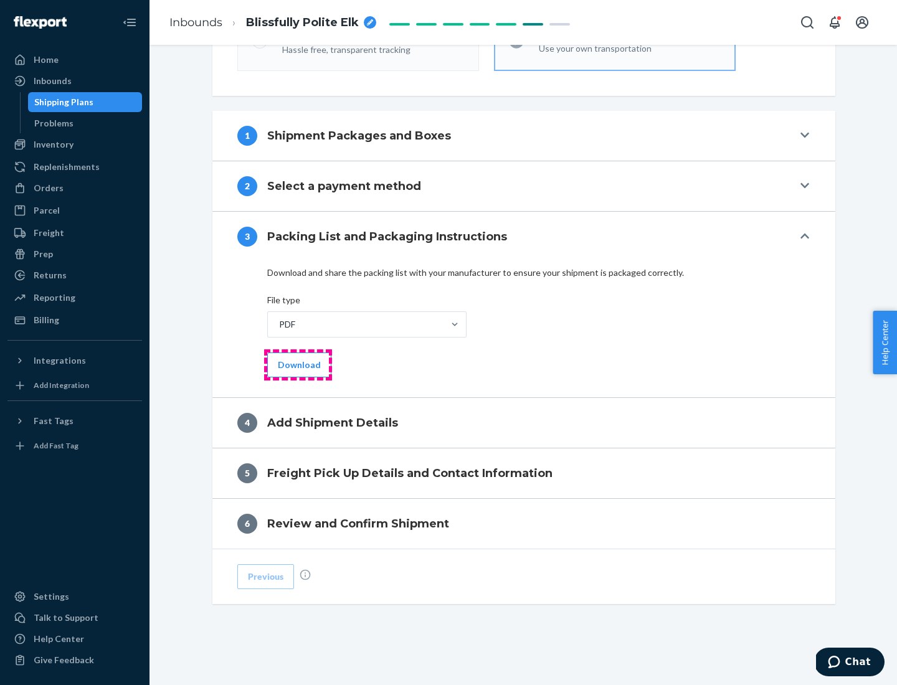
click at [298, 364] on button "Download" at bounding box center [299, 365] width 64 height 25
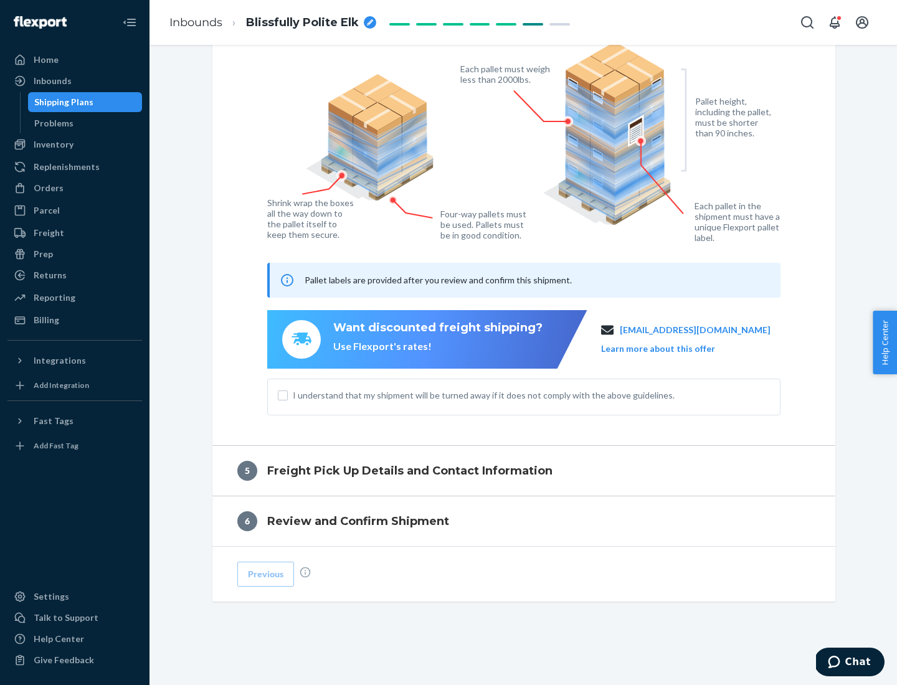
click at [524, 395] on span "I understand that my shipment will be turned away if it does not comply with th…" at bounding box center [531, 395] width 477 height 12
click at [288, 395] on input "I understand that my shipment will be turned away if it does not comply with th…" at bounding box center [283, 396] width 10 height 10
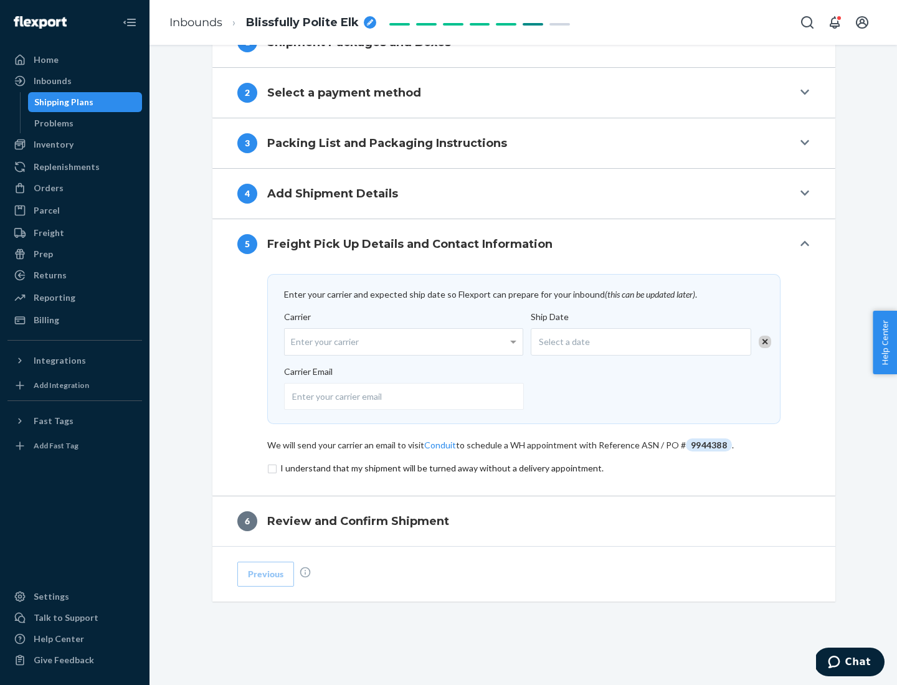
scroll to position [486, 0]
click at [524, 468] on input "checkbox" at bounding box center [523, 468] width 513 height 15
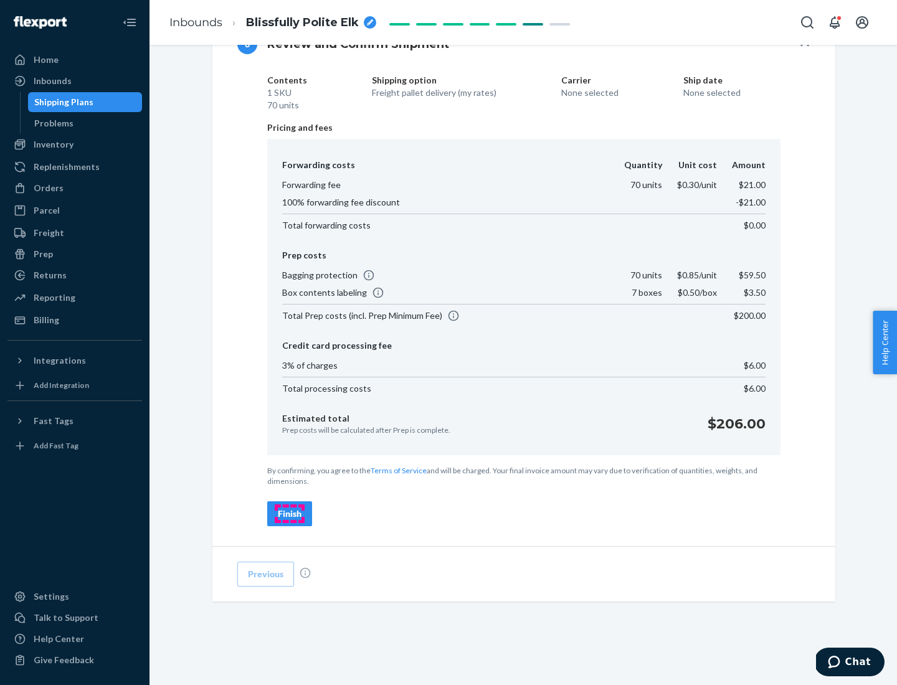
click at [290, 514] on div "Finish" at bounding box center [290, 514] width 24 height 12
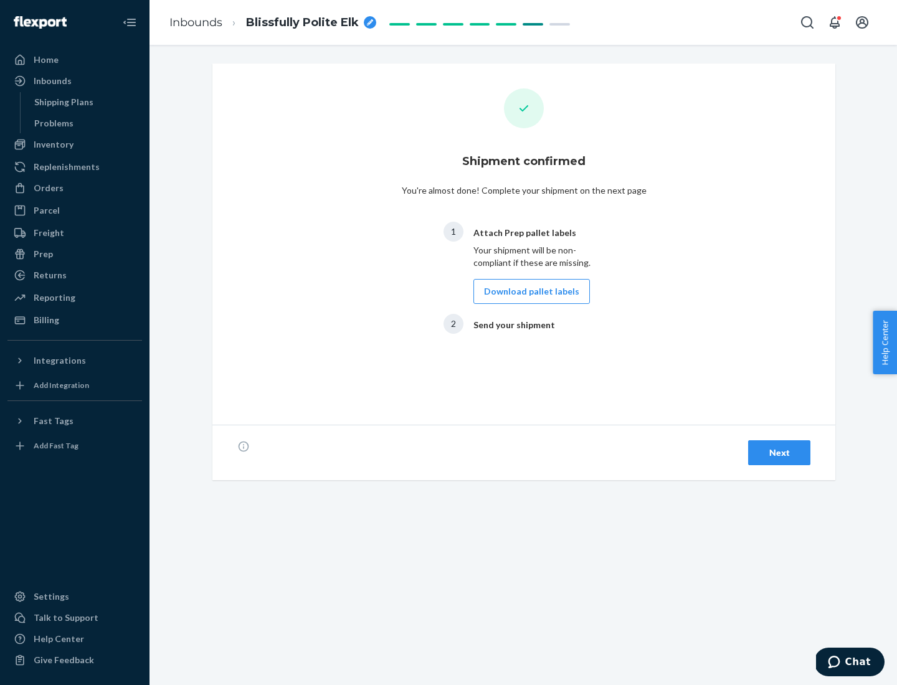
click at [528, 292] on button "Download pallet labels" at bounding box center [531, 291] width 116 height 25
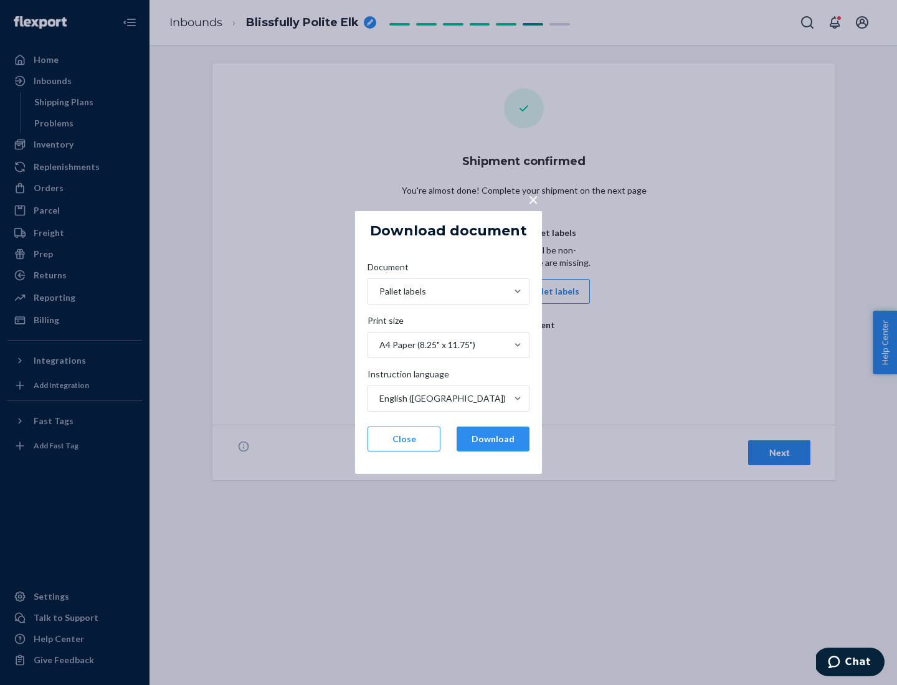
click at [493, 439] on button "Download" at bounding box center [493, 439] width 73 height 25
click at [533, 199] on span "×" at bounding box center [533, 199] width 10 height 21
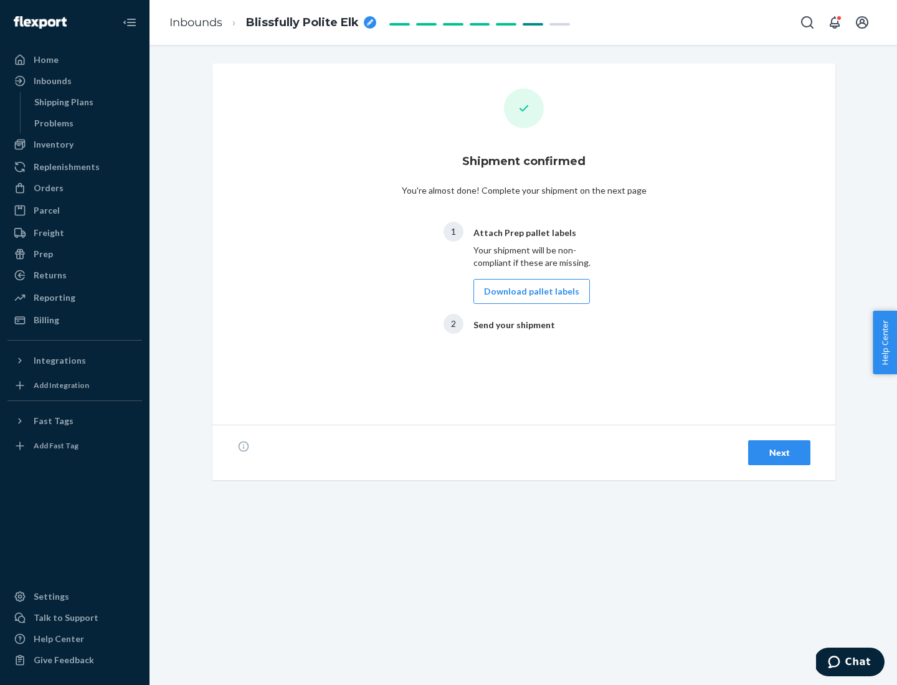
click at [779, 453] on div "Next" at bounding box center [779, 453] width 41 height 12
